Goal: Task Accomplishment & Management: Complete application form

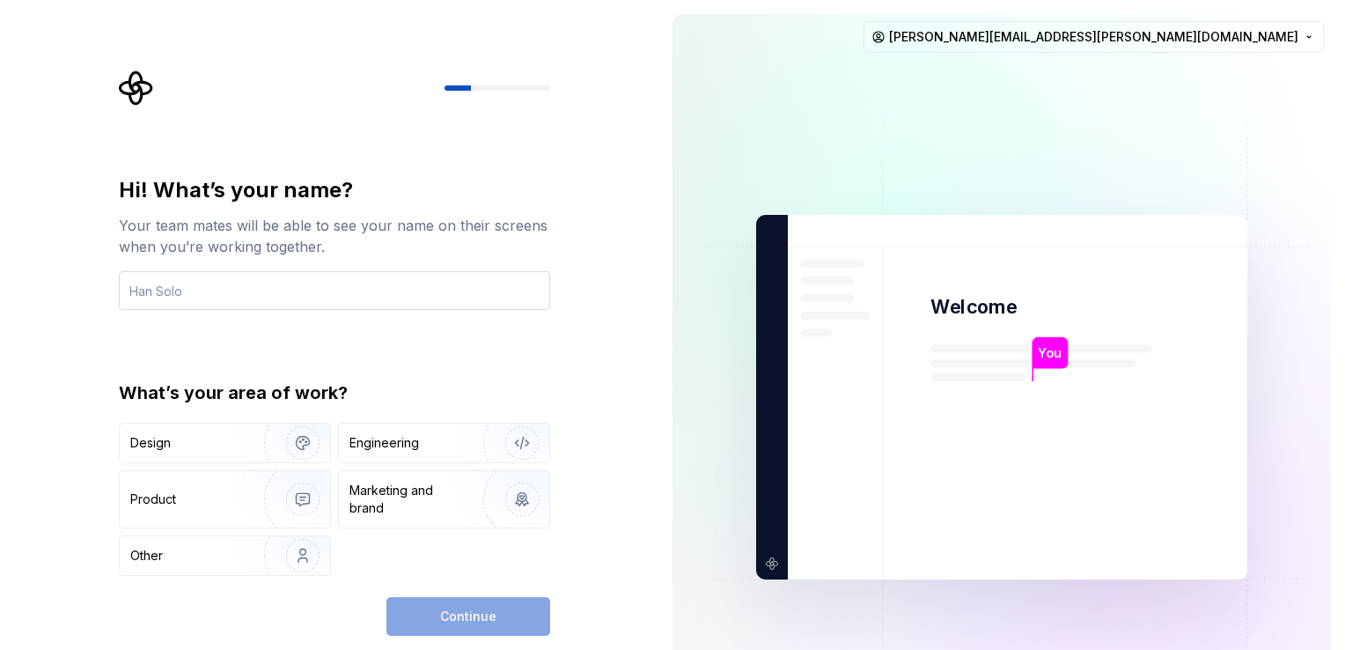
click at [349, 297] on input "text" at bounding box center [334, 290] width 431 height 39
click at [211, 447] on div "Design" at bounding box center [185, 443] width 111 height 18
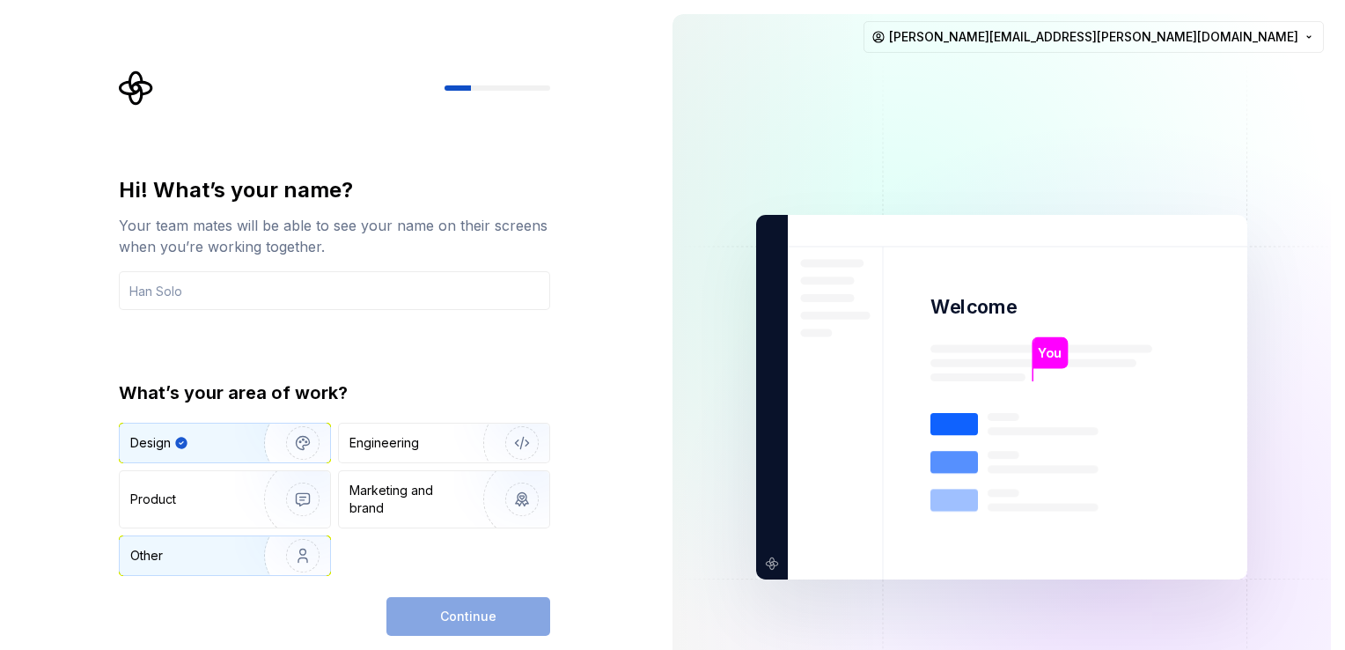
click at [244, 544] on img "button" at bounding box center [291, 555] width 113 height 118
click at [199, 449] on div "Design" at bounding box center [185, 443] width 111 height 18
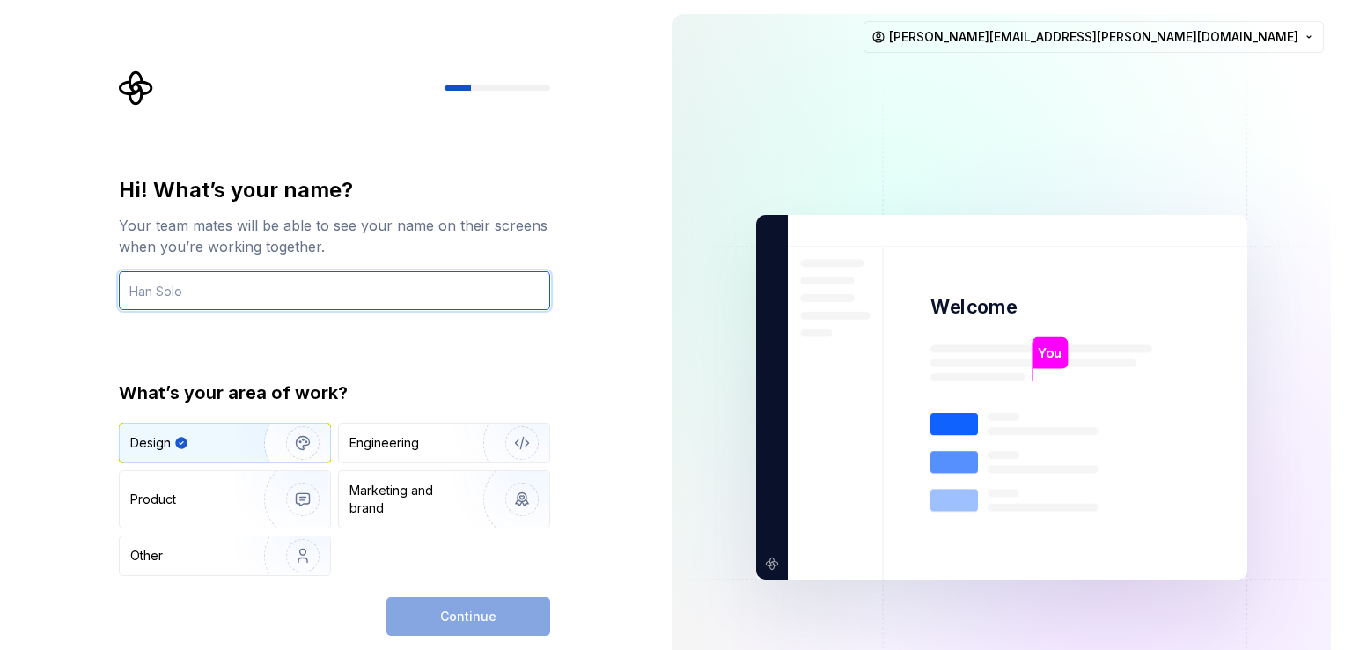
click at [279, 282] on input "text" at bounding box center [334, 290] width 431 height 39
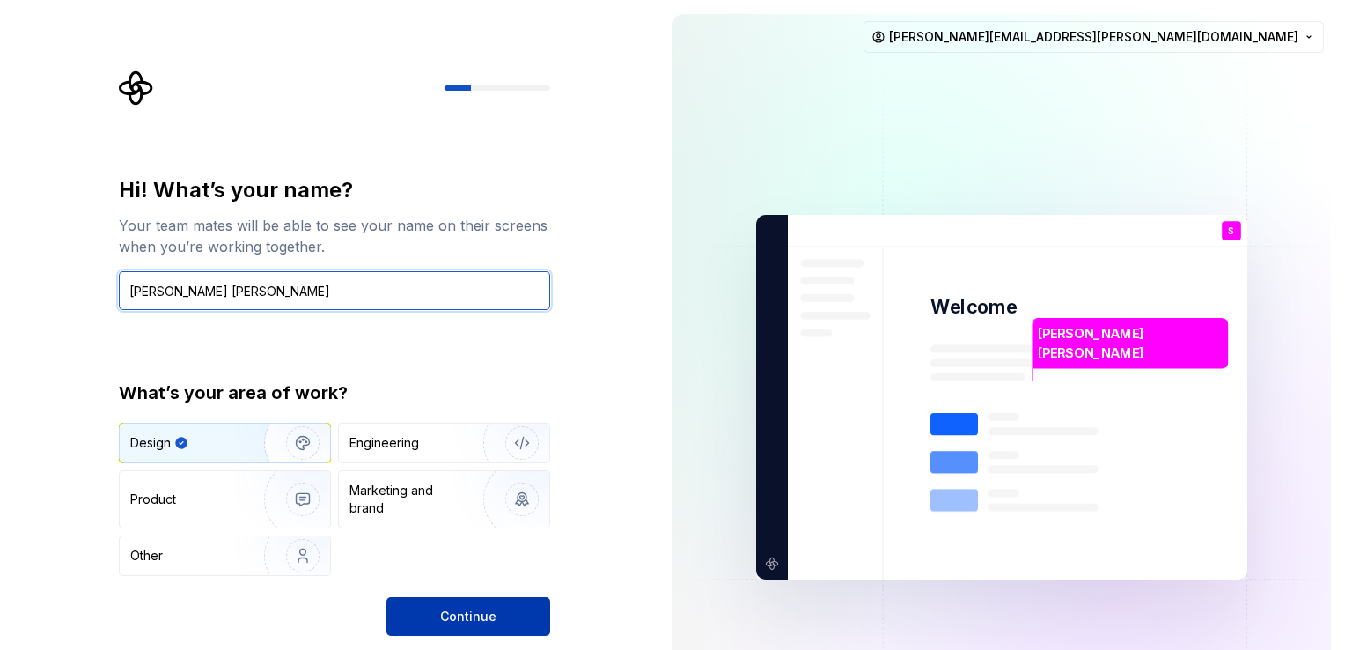
type input "Sara Himmat"
click at [454, 613] on span "Continue" at bounding box center [468, 616] width 56 height 18
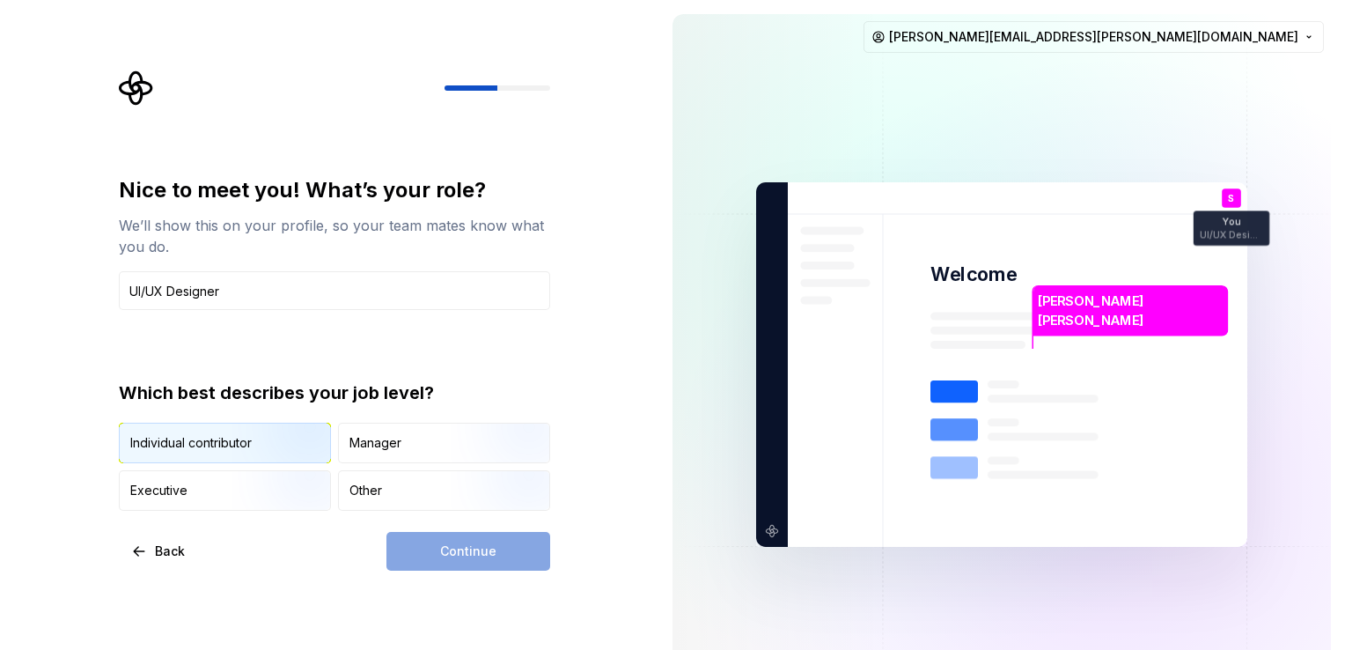
type input "UI/UX Designer"
click at [264, 456] on img "button" at bounding box center [287, 465] width 113 height 118
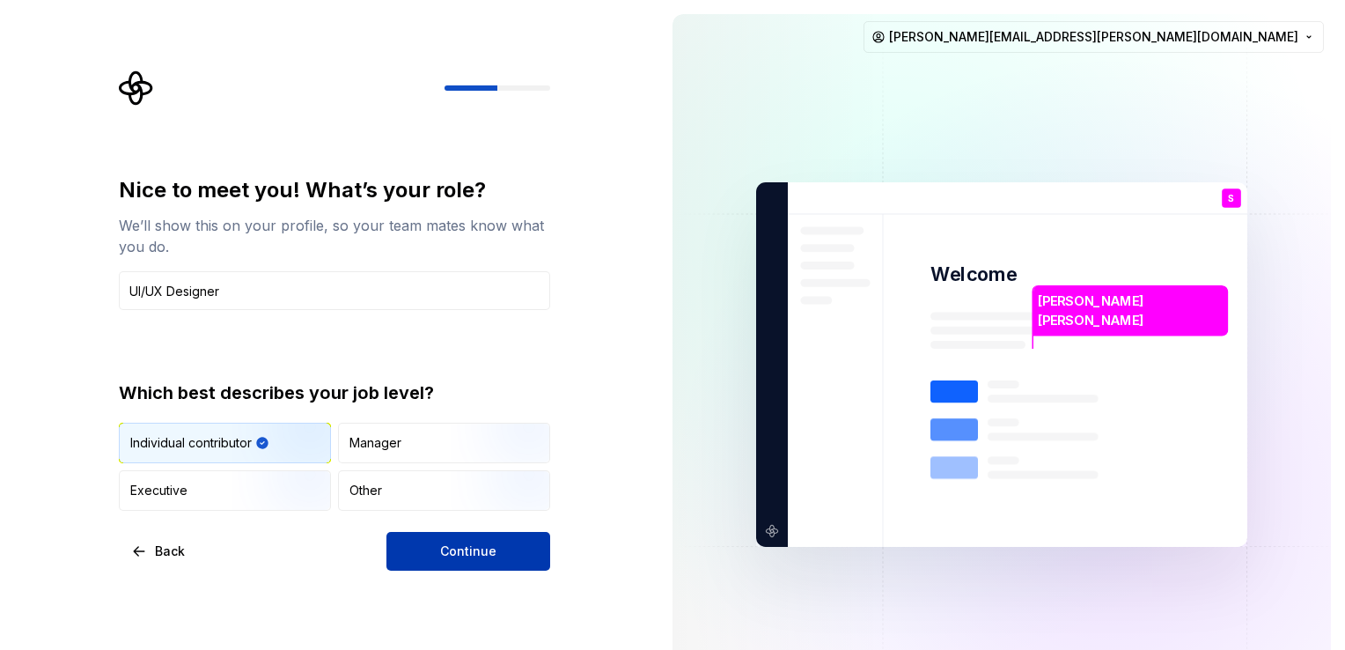
click at [531, 554] on button "Continue" at bounding box center [468, 551] width 164 height 39
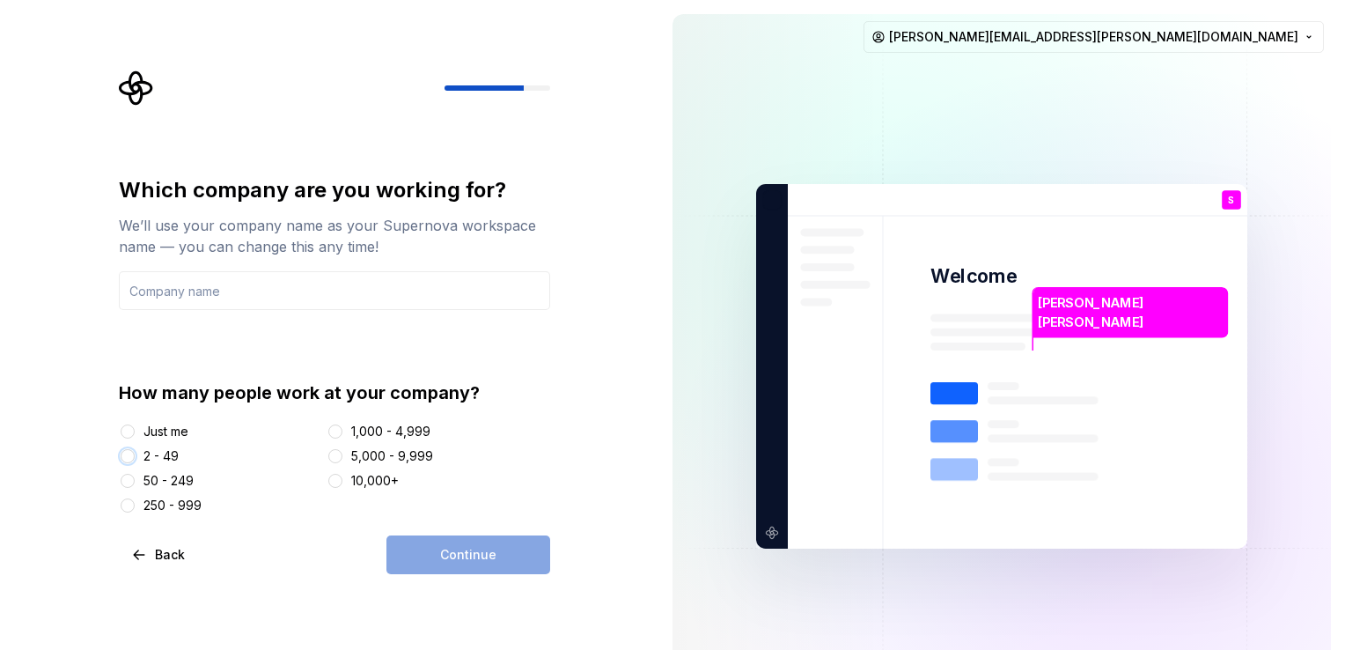
click at [127, 458] on button "2 - 49" at bounding box center [128, 456] width 14 height 14
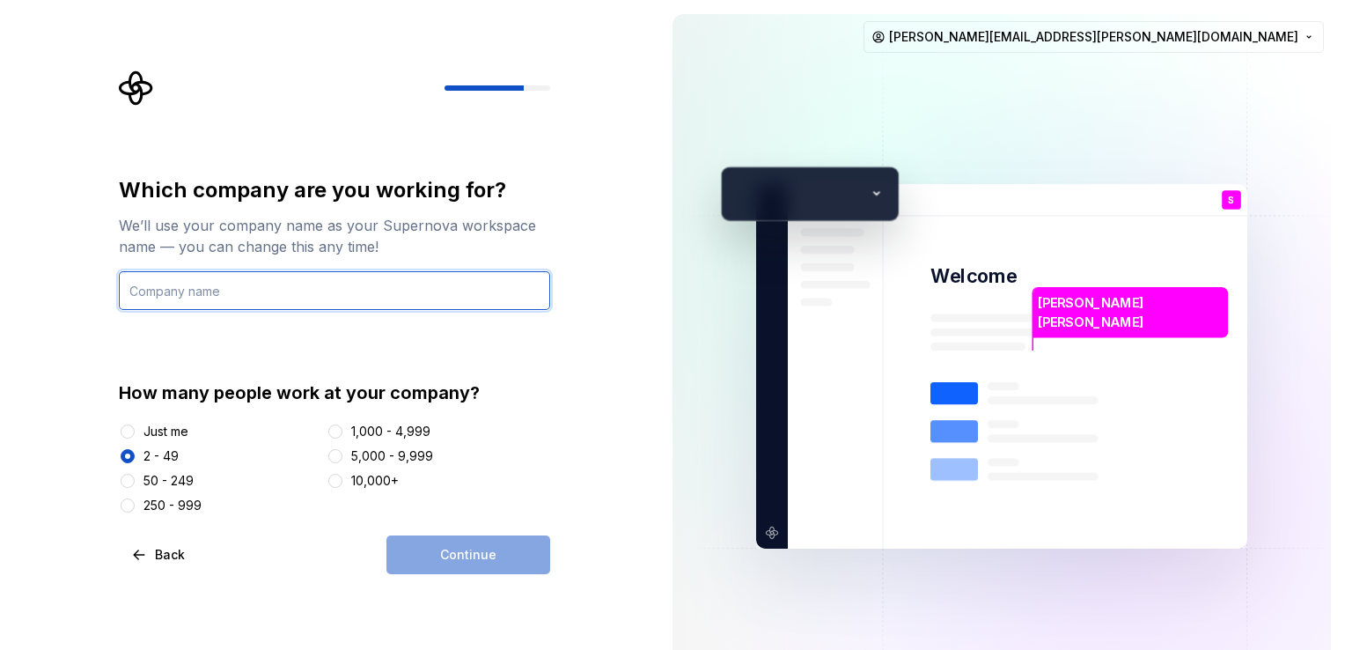
click at [223, 293] on input "text" at bounding box center [334, 290] width 431 height 39
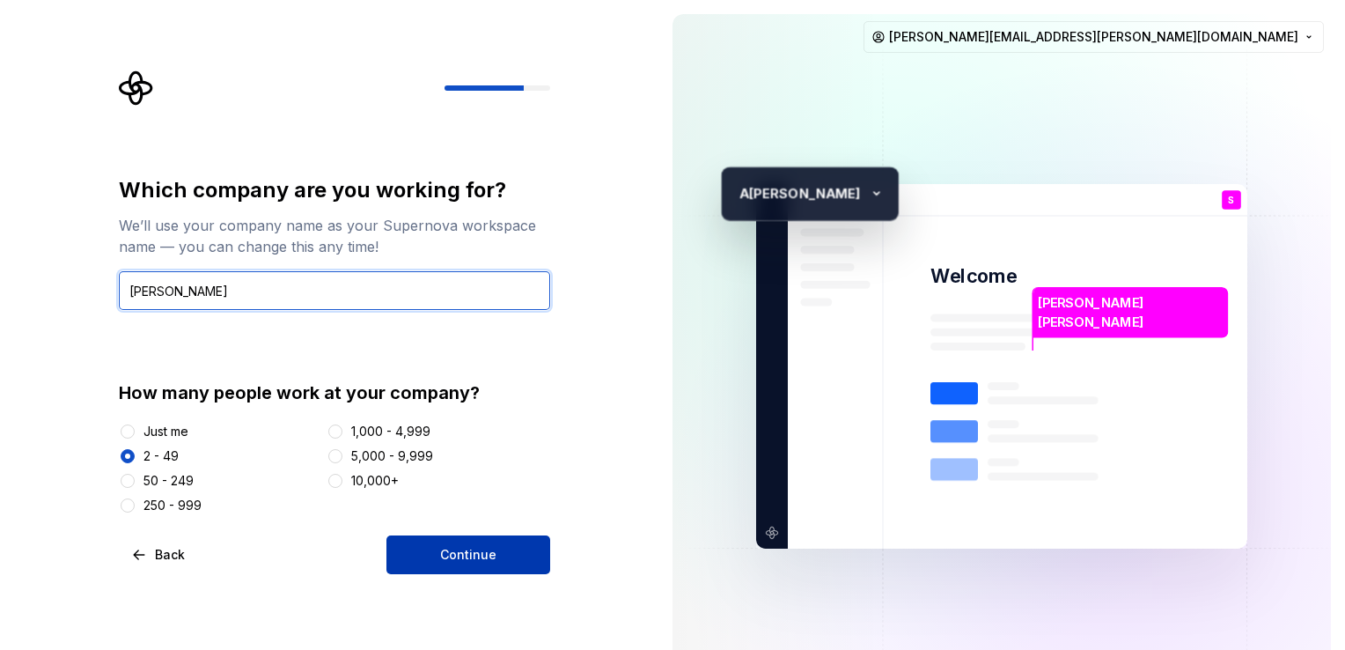
type input "Areeb"
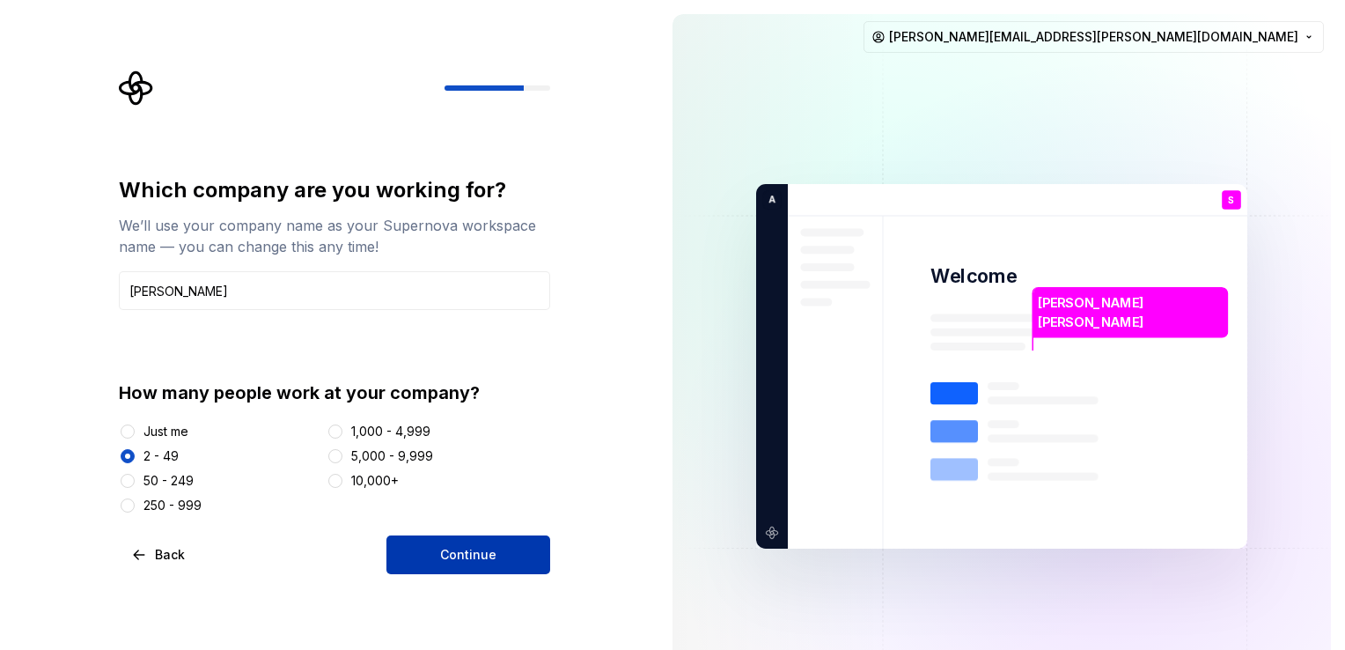
click at [511, 553] on button "Continue" at bounding box center [468, 554] width 164 height 39
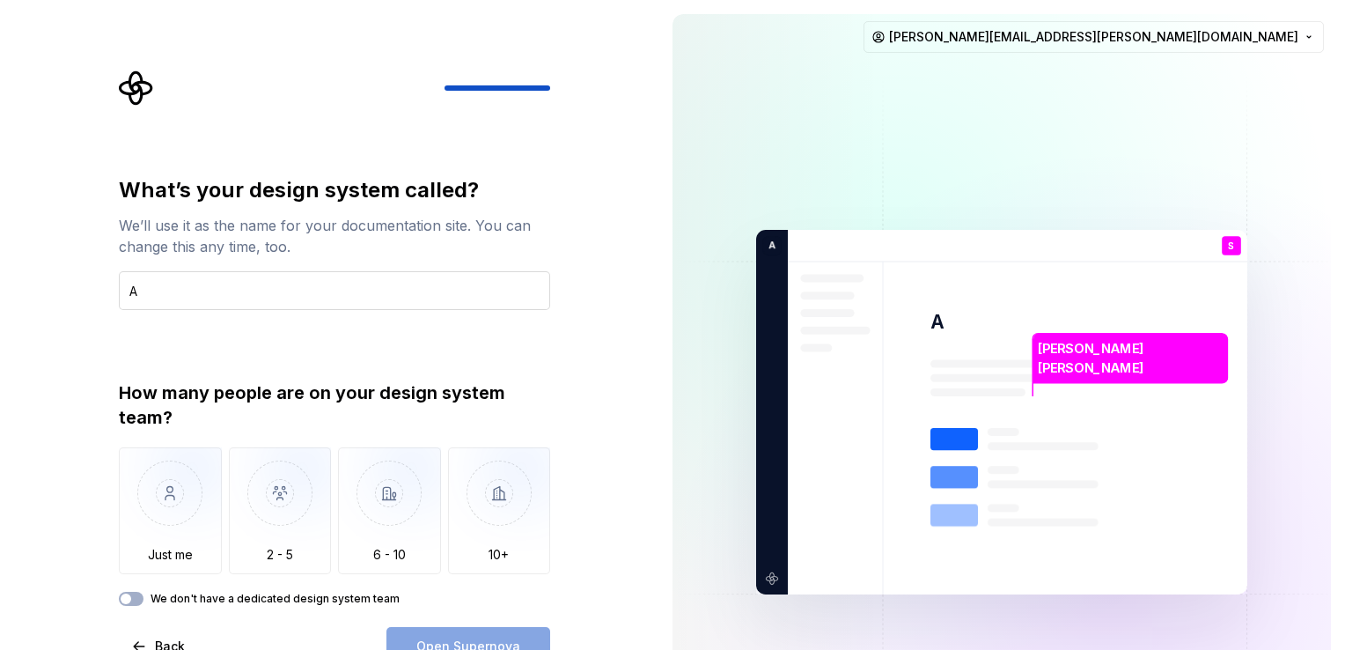
type input "A"
type input "ARM"
click at [271, 517] on img "button" at bounding box center [280, 506] width 103 height 118
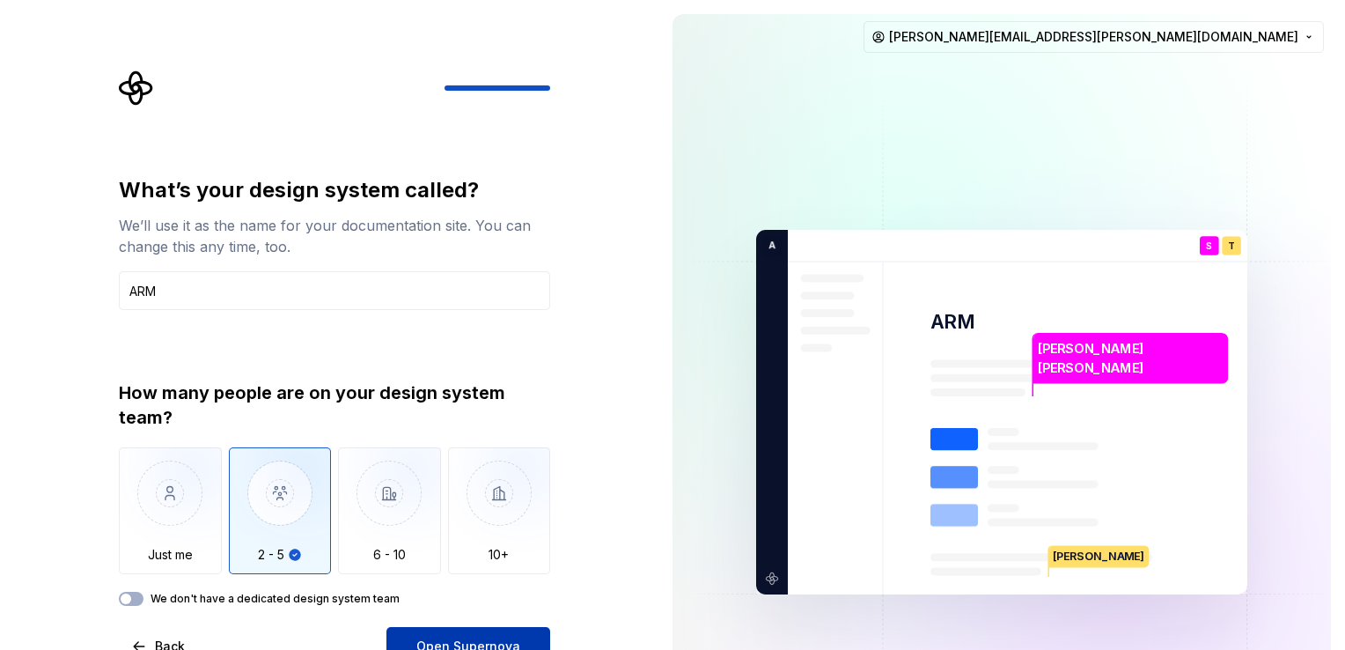
click at [476, 644] on span "Open Supernova" at bounding box center [468, 646] width 104 height 18
